Goal: Task Accomplishment & Management: Use online tool/utility

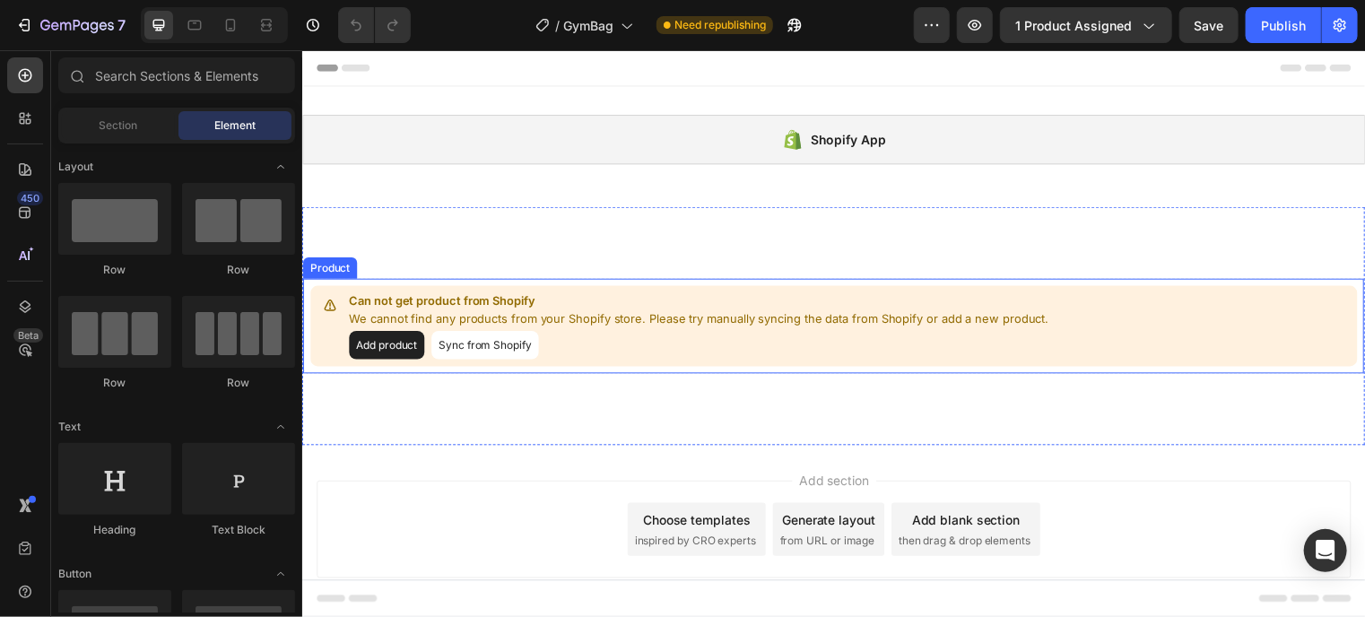
click at [364, 346] on button "Add product" at bounding box center [387, 348] width 76 height 29
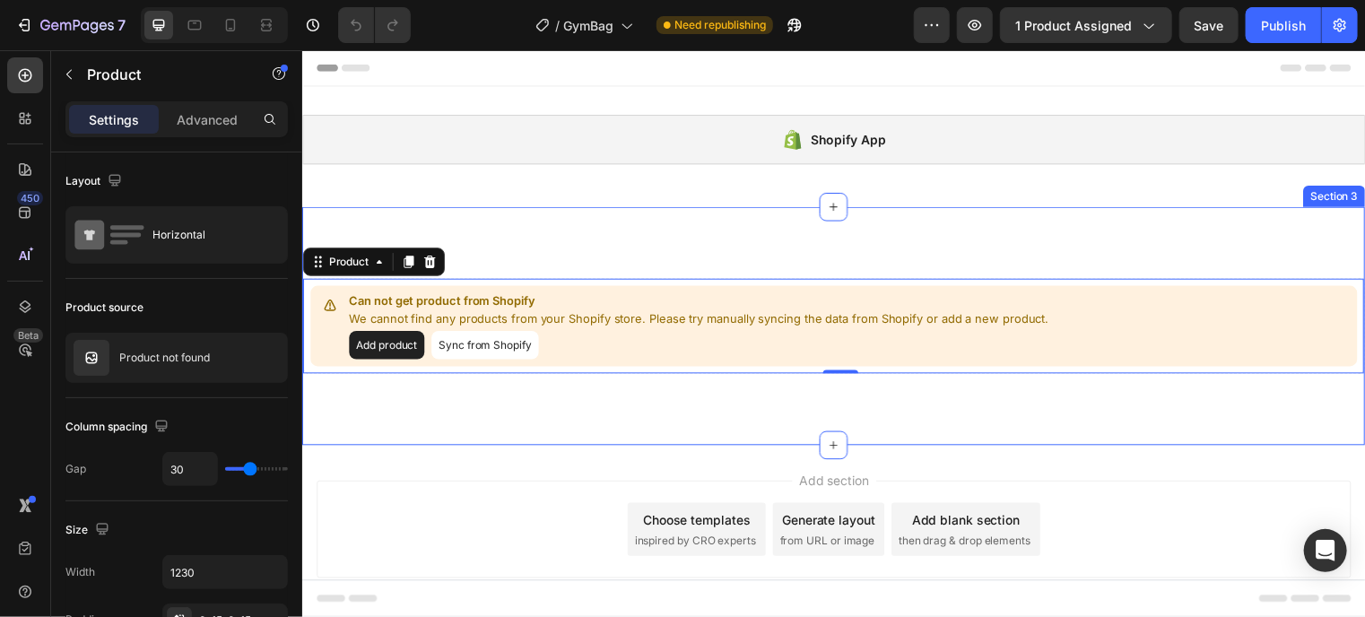
click at [1095, 269] on div "Can not get product from Shopify We cannot find any products from your Shopify …" at bounding box center [839, 328] width 1076 height 241
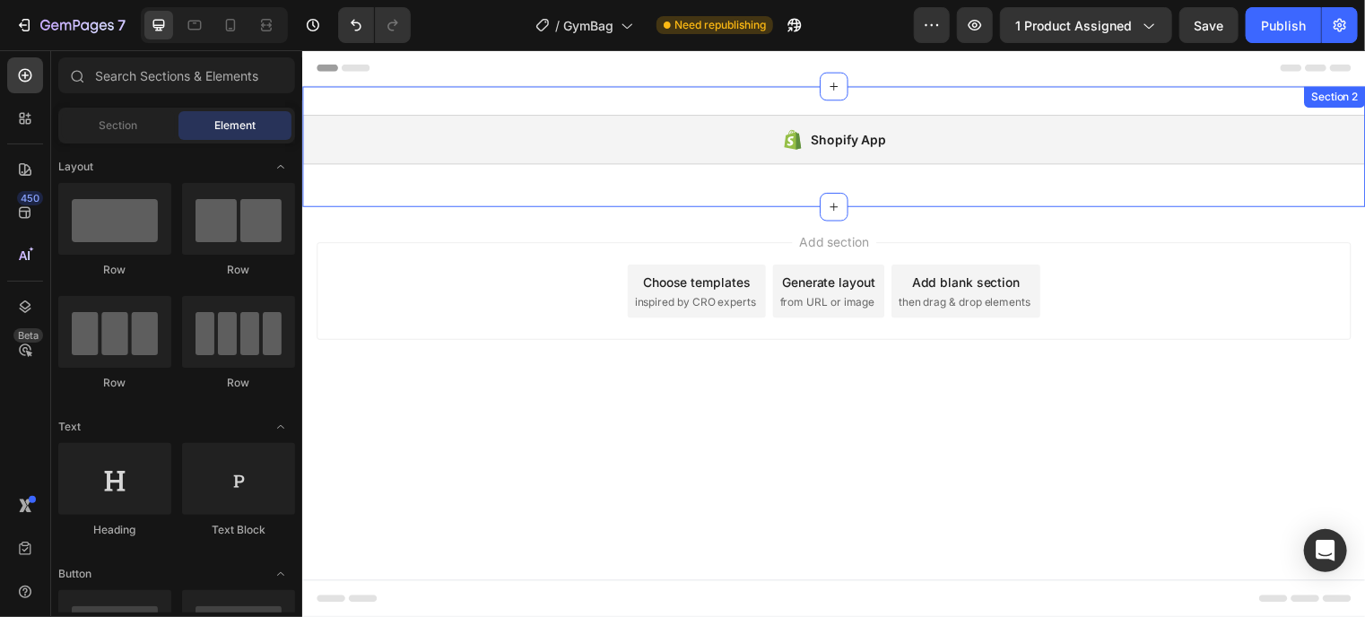
click at [952, 180] on div "Shopify App Shopify App Section 2" at bounding box center [839, 147] width 1076 height 122
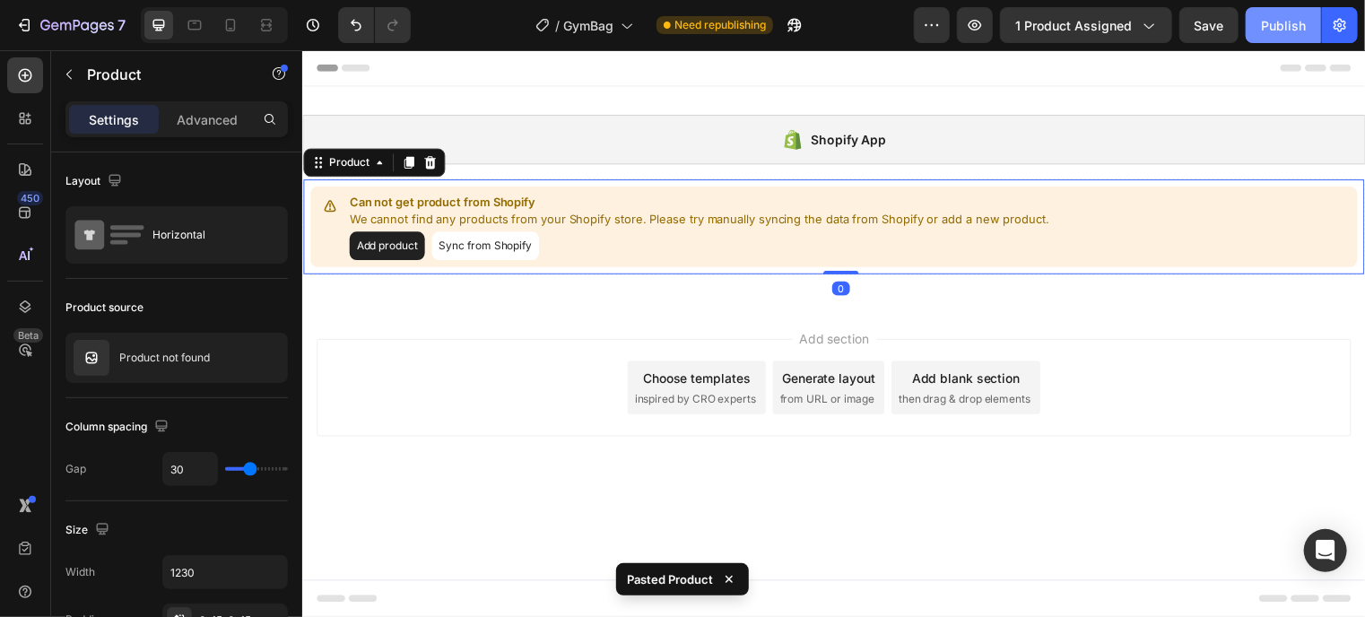
click at [1255, 24] on button "Publish" at bounding box center [1282, 25] width 75 height 36
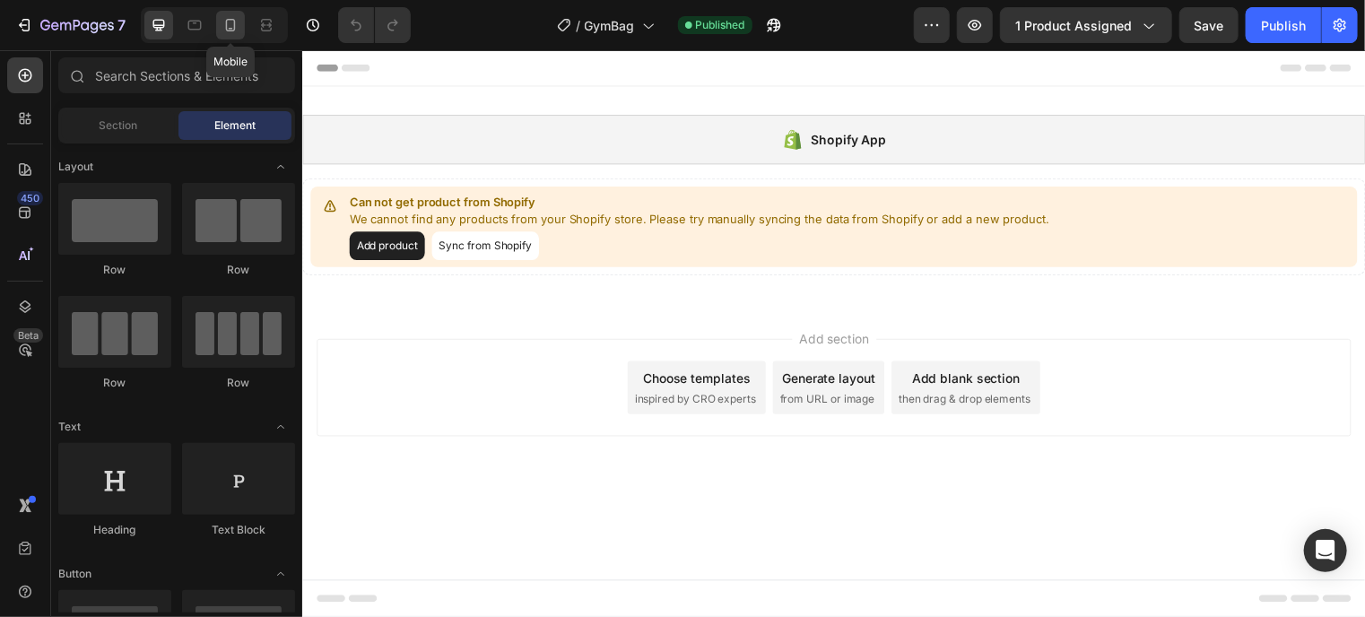
click at [233, 17] on icon at bounding box center [230, 25] width 18 height 18
